Goal: Find specific page/section: Find specific page/section

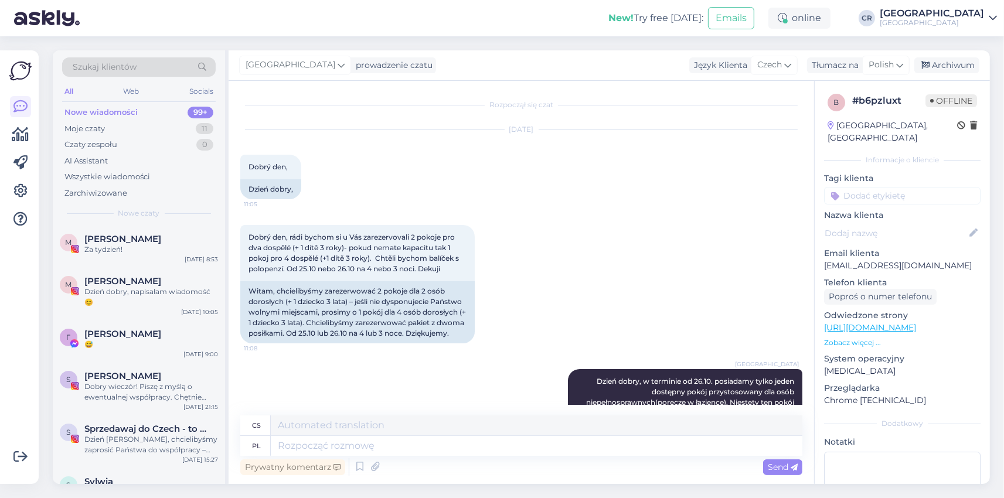
scroll to position [106, 0]
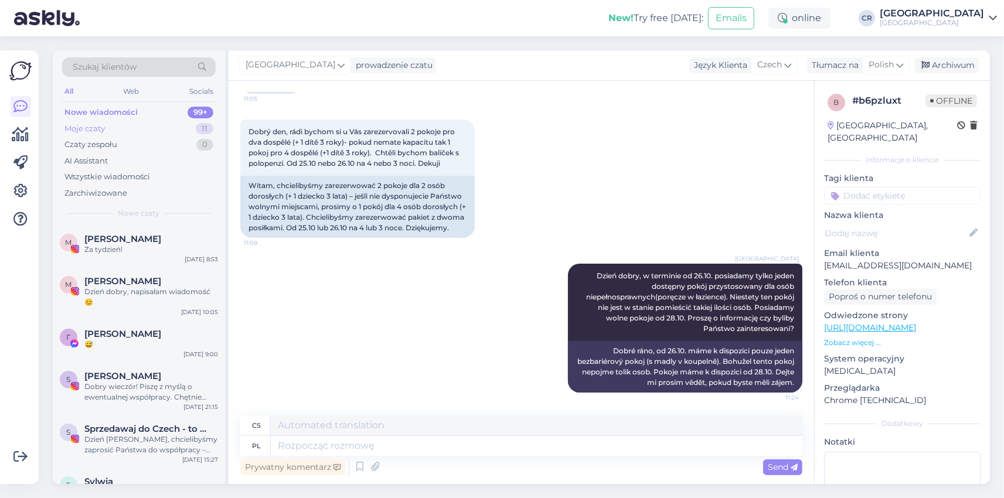
click at [88, 129] on div "Moje czaty" at bounding box center [84, 129] width 40 height 12
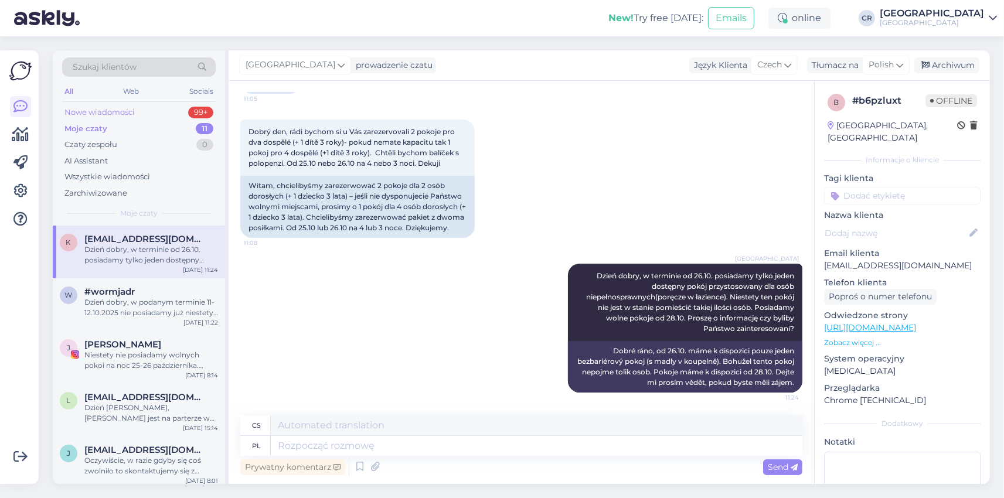
click at [115, 113] on div "Nowe wiadomości" at bounding box center [99, 113] width 70 height 12
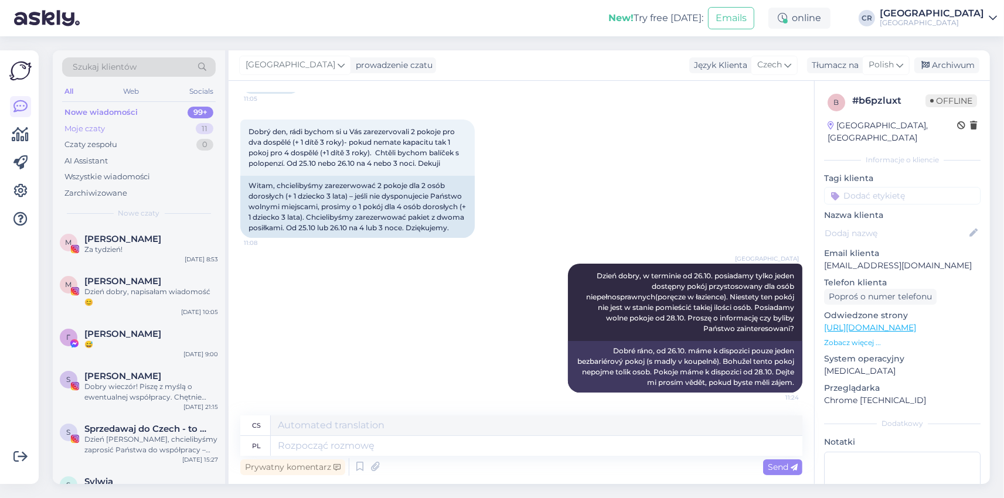
click at [96, 127] on div "Moje czaty" at bounding box center [84, 129] width 40 height 12
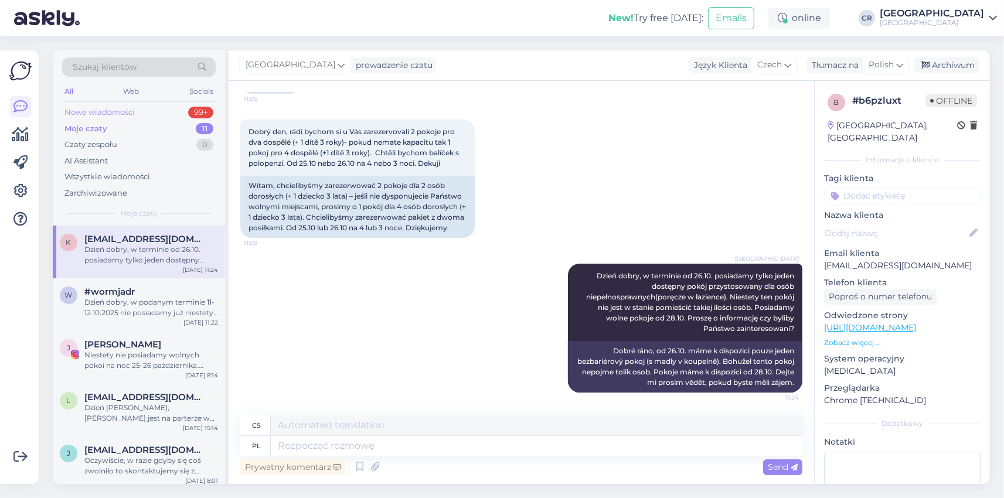
click at [106, 112] on div "Nowe wiadomości" at bounding box center [99, 113] width 70 height 12
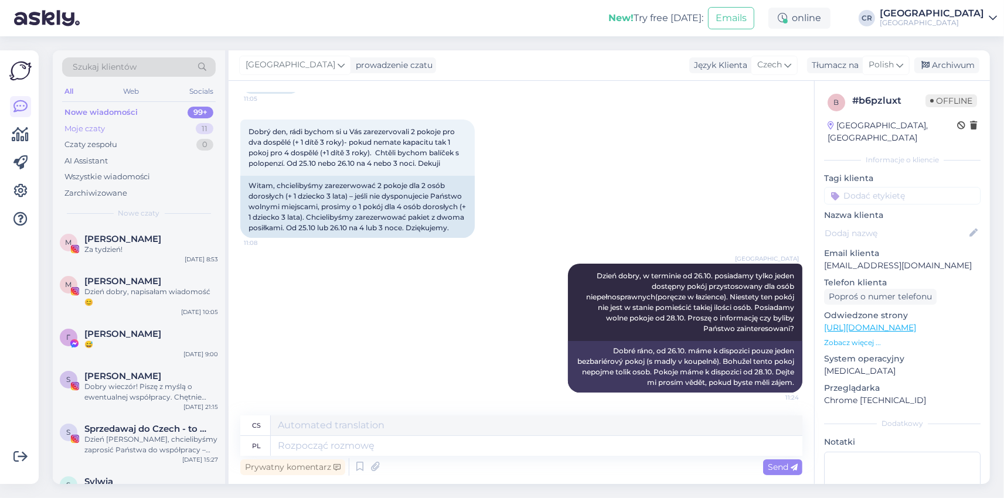
click at [96, 126] on div "Moje czaty" at bounding box center [84, 129] width 40 height 12
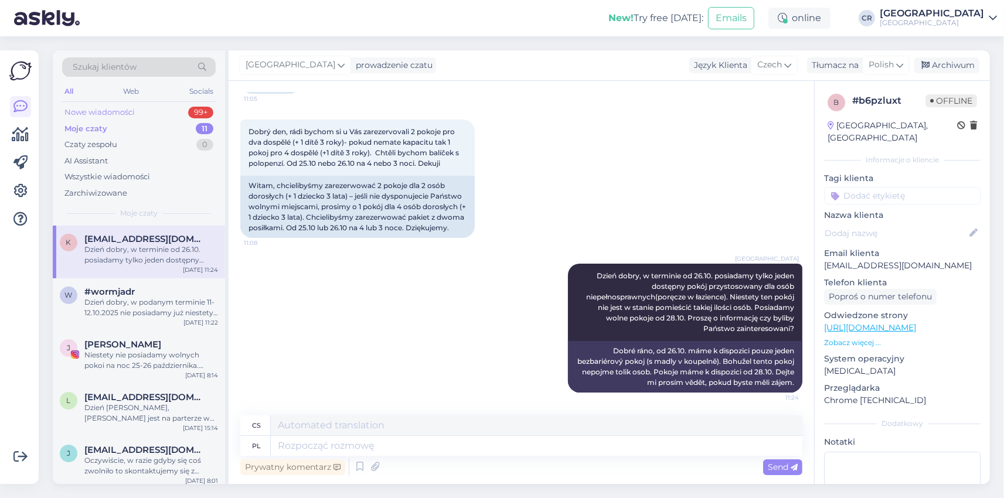
click at [96, 115] on div "Nowe wiadomości" at bounding box center [99, 113] width 70 height 12
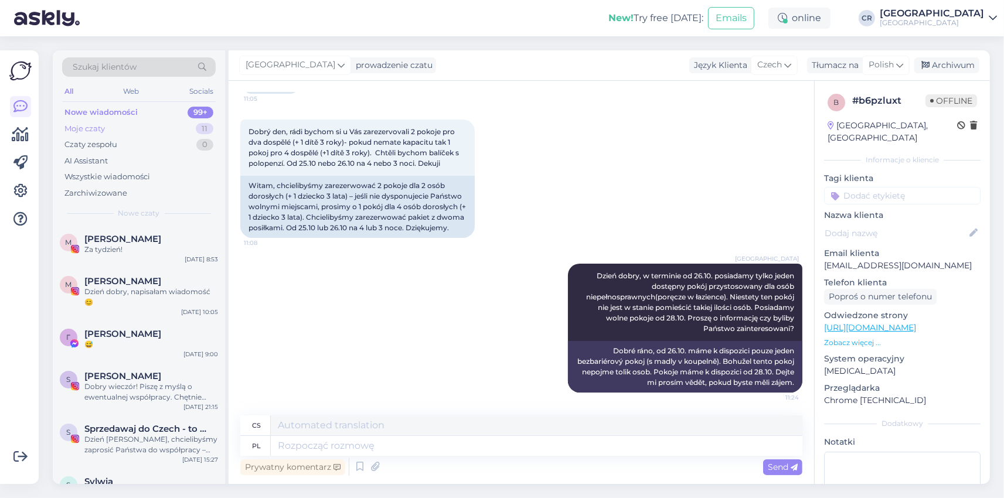
click at [89, 128] on div "Moje czaty" at bounding box center [84, 129] width 40 height 12
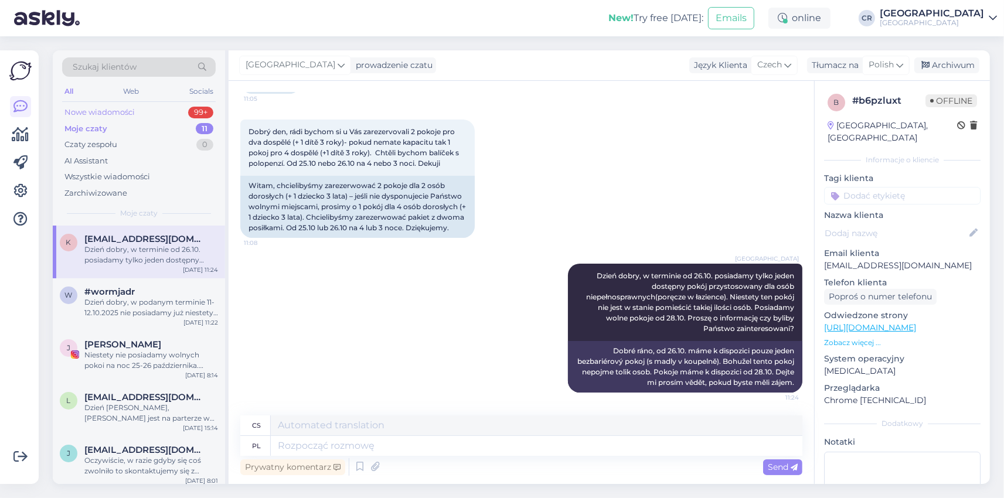
click at [89, 113] on div "Nowe wiadomości" at bounding box center [99, 113] width 70 height 12
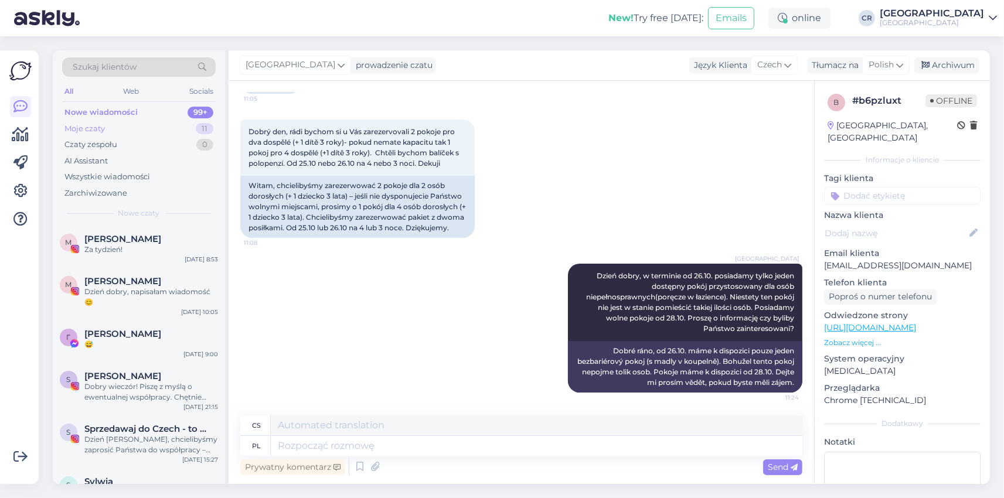
click at [92, 130] on div "Moje czaty" at bounding box center [84, 129] width 40 height 12
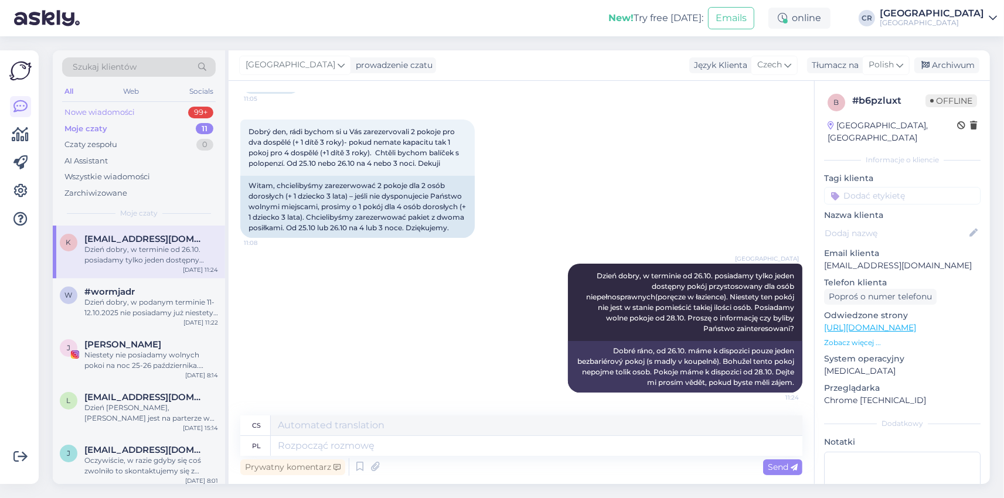
click at [93, 113] on div "Nowe wiadomości" at bounding box center [99, 113] width 70 height 12
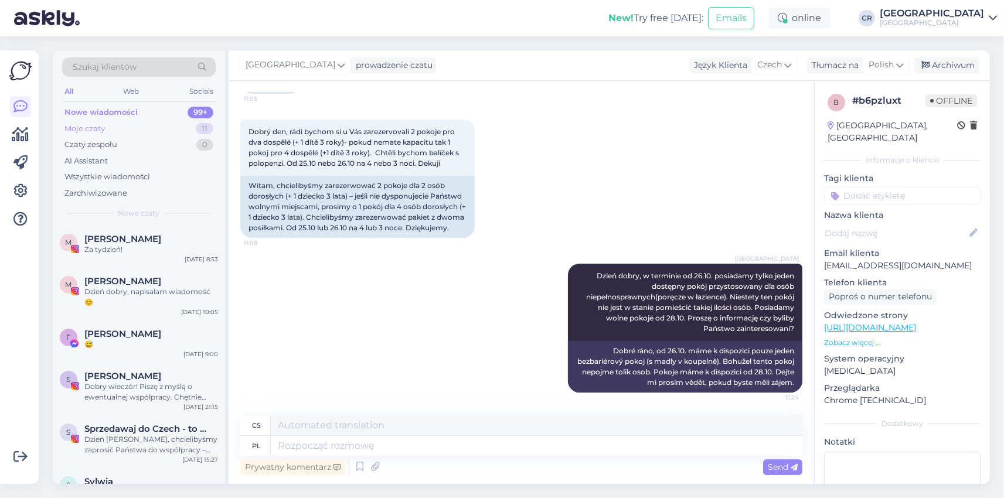
click at [92, 130] on div "Moje czaty" at bounding box center [84, 129] width 40 height 12
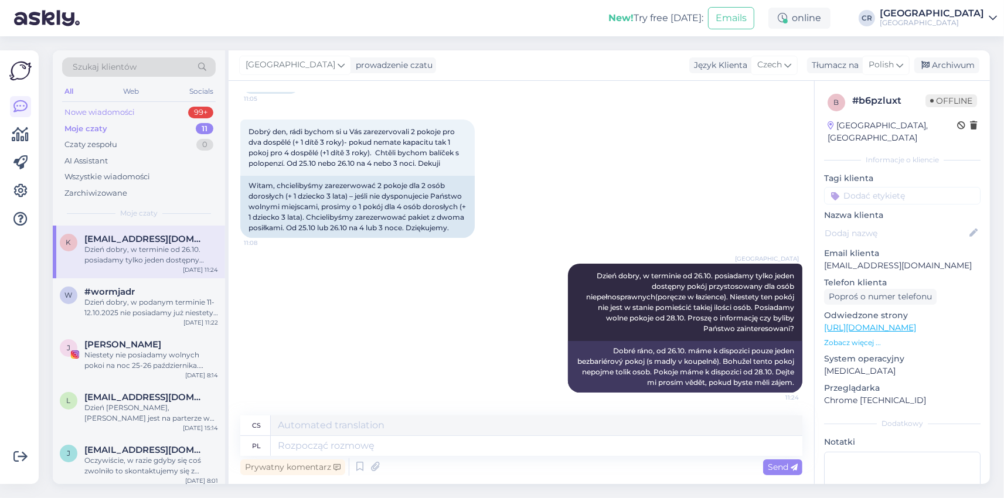
click at [93, 115] on div "Nowe wiadomości" at bounding box center [99, 113] width 70 height 12
